Goal: Book appointment/travel/reservation

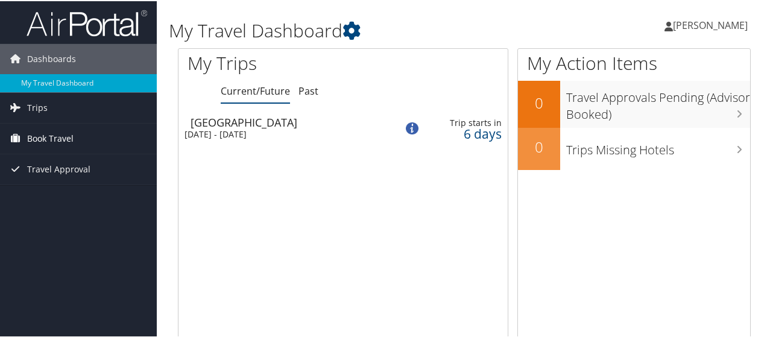
click at [72, 136] on span "Book Travel" at bounding box center [50, 137] width 46 height 30
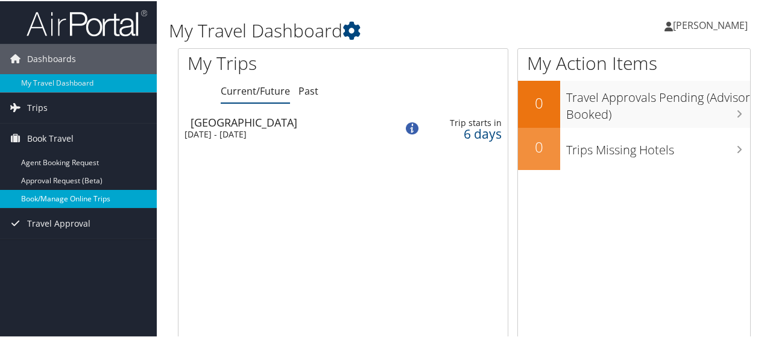
click at [103, 196] on link "Book/Manage Online Trips" at bounding box center [78, 198] width 157 height 18
